Goal: Check status

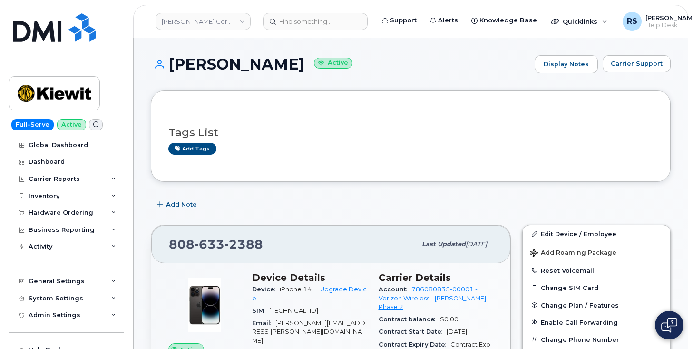
scroll to position [95, 0]
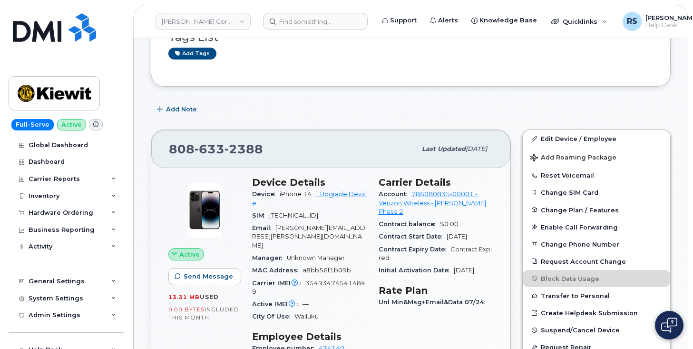
click at [8, 340] on div "Full-Serve Active Global Dashboard Dashboard Carrier Reports Monthly Billing Da…" at bounding box center [64, 174] width 129 height 349
